Goal: Information Seeking & Learning: Learn about a topic

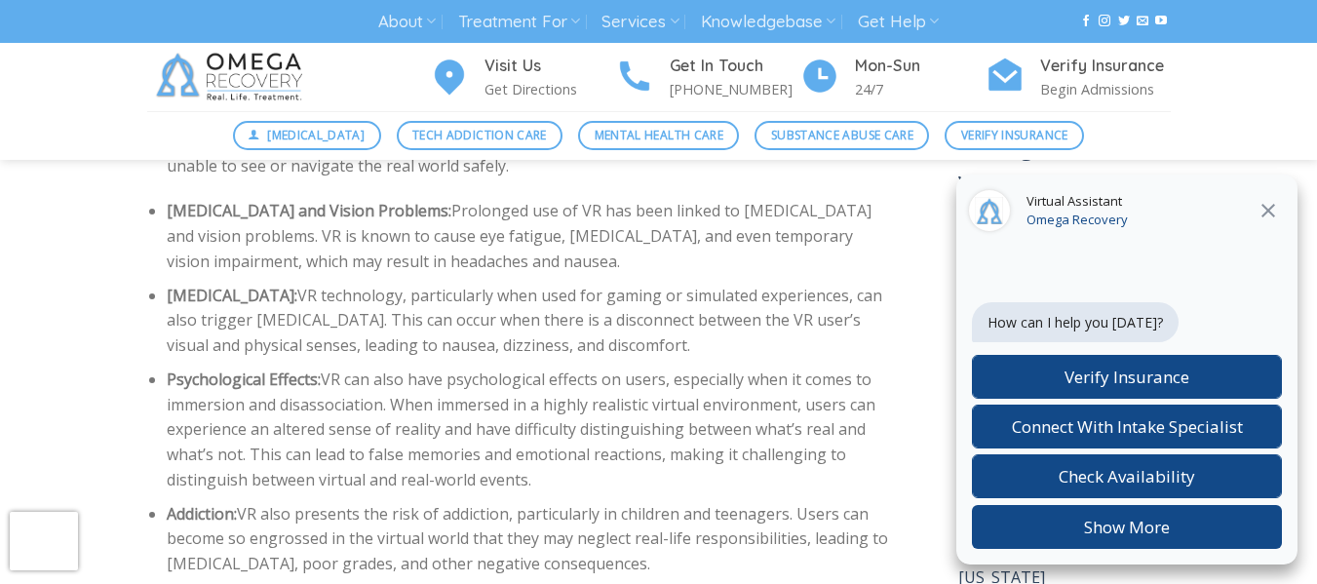
scroll to position [3046, 0]
click at [1273, 204] on icon "Close" at bounding box center [1267, 210] width 23 height 23
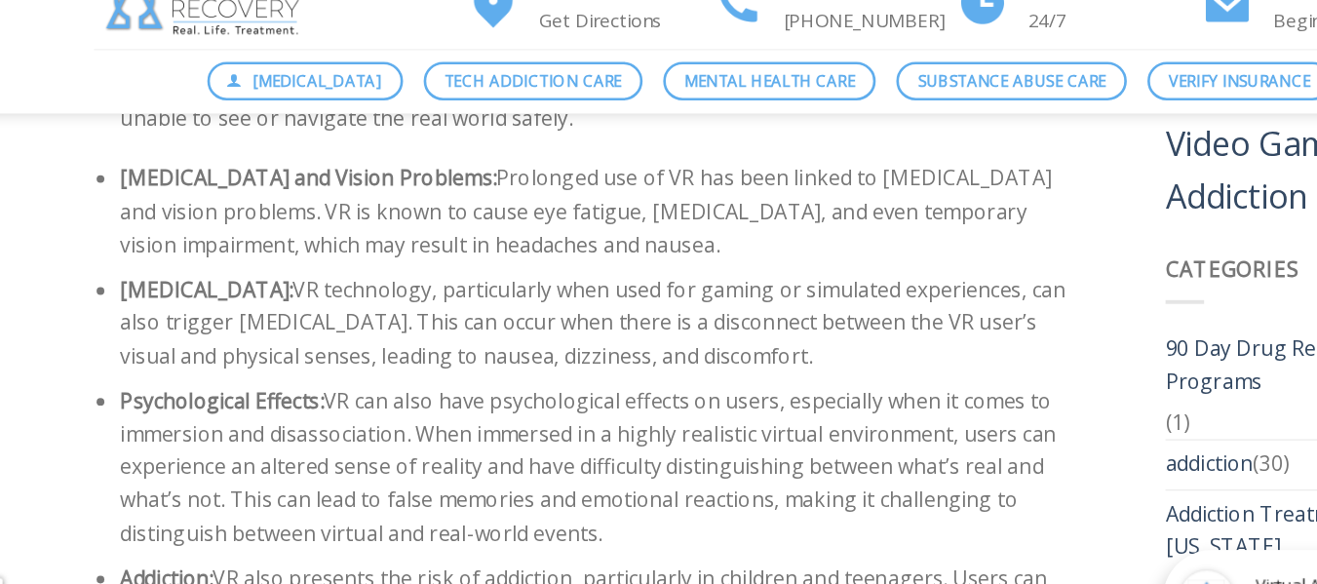
drag, startPoint x: 531, startPoint y: 396, endPoint x: 315, endPoint y: 310, distance: 232.7
click at [315, 365] on li "Psychological Effects: VR can also have psychological effects on users, especia…" at bounding box center [533, 427] width 733 height 125
click at [665, 411] on li "Psychological Effects: VR can also have psychological effects on users, especia…" at bounding box center [533, 427] width 733 height 125
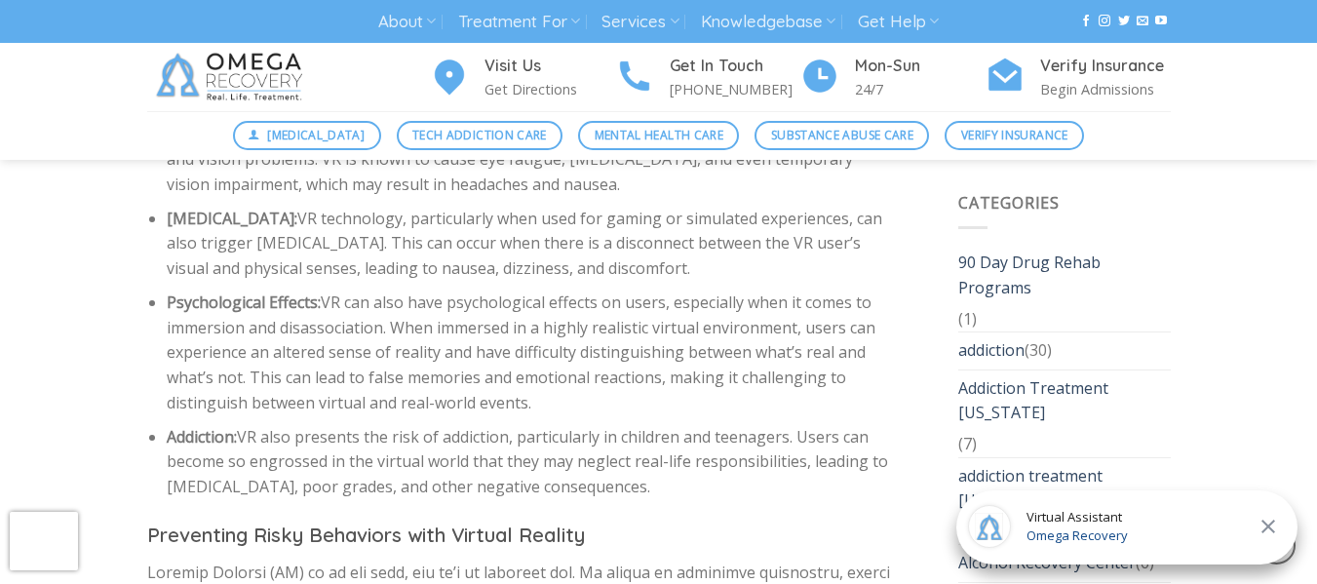
scroll to position [3120, 0]
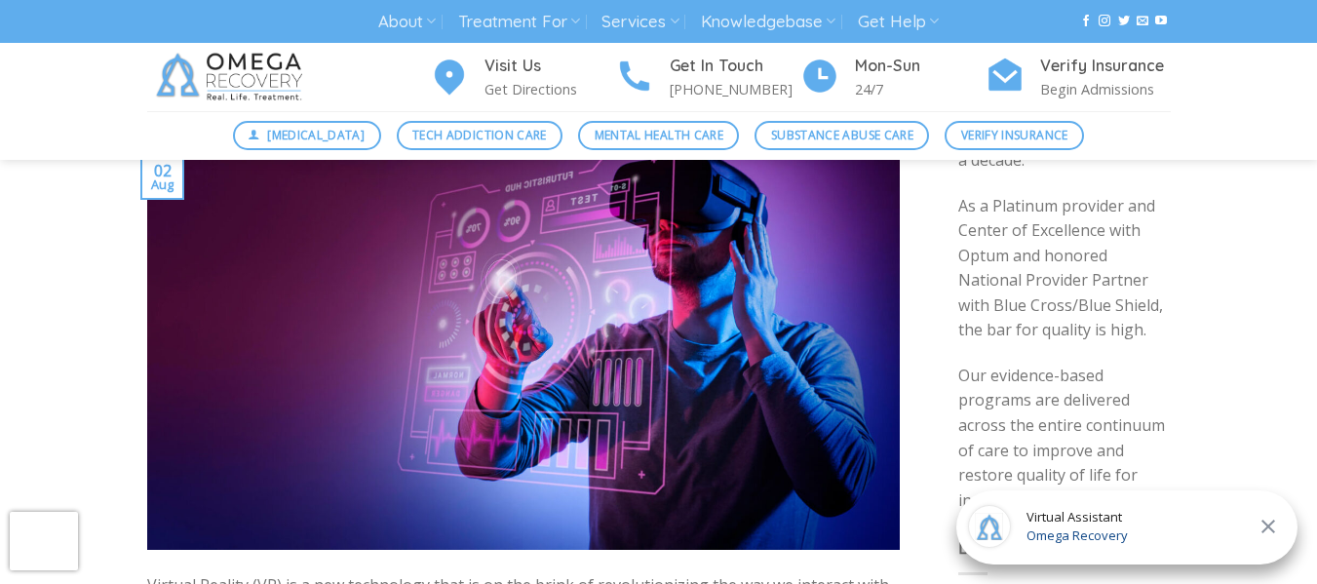
scroll to position [0, 0]
